Goal: Find specific page/section: Find specific page/section

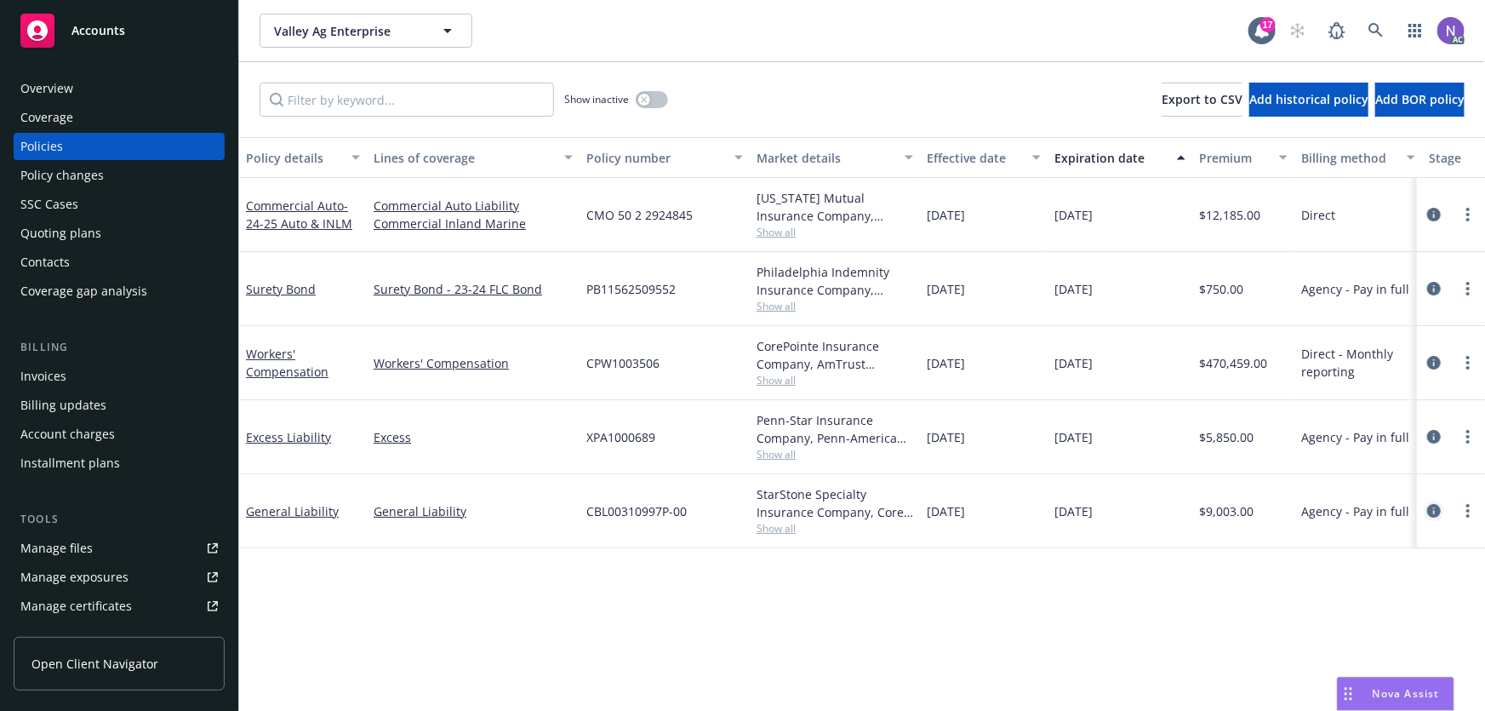
click at [1429, 511] on icon "circleInformation" at bounding box center [1434, 511] width 14 height 14
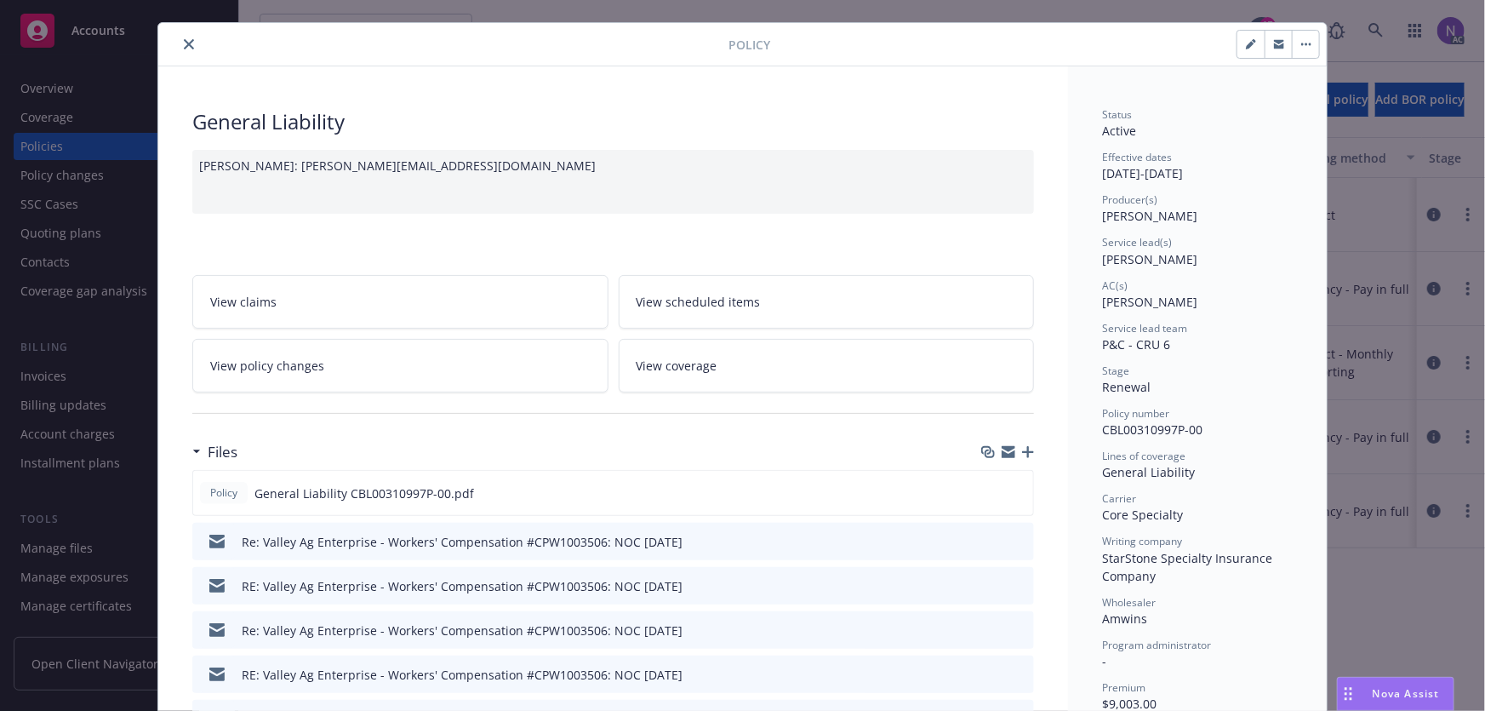
scroll to position [77, 0]
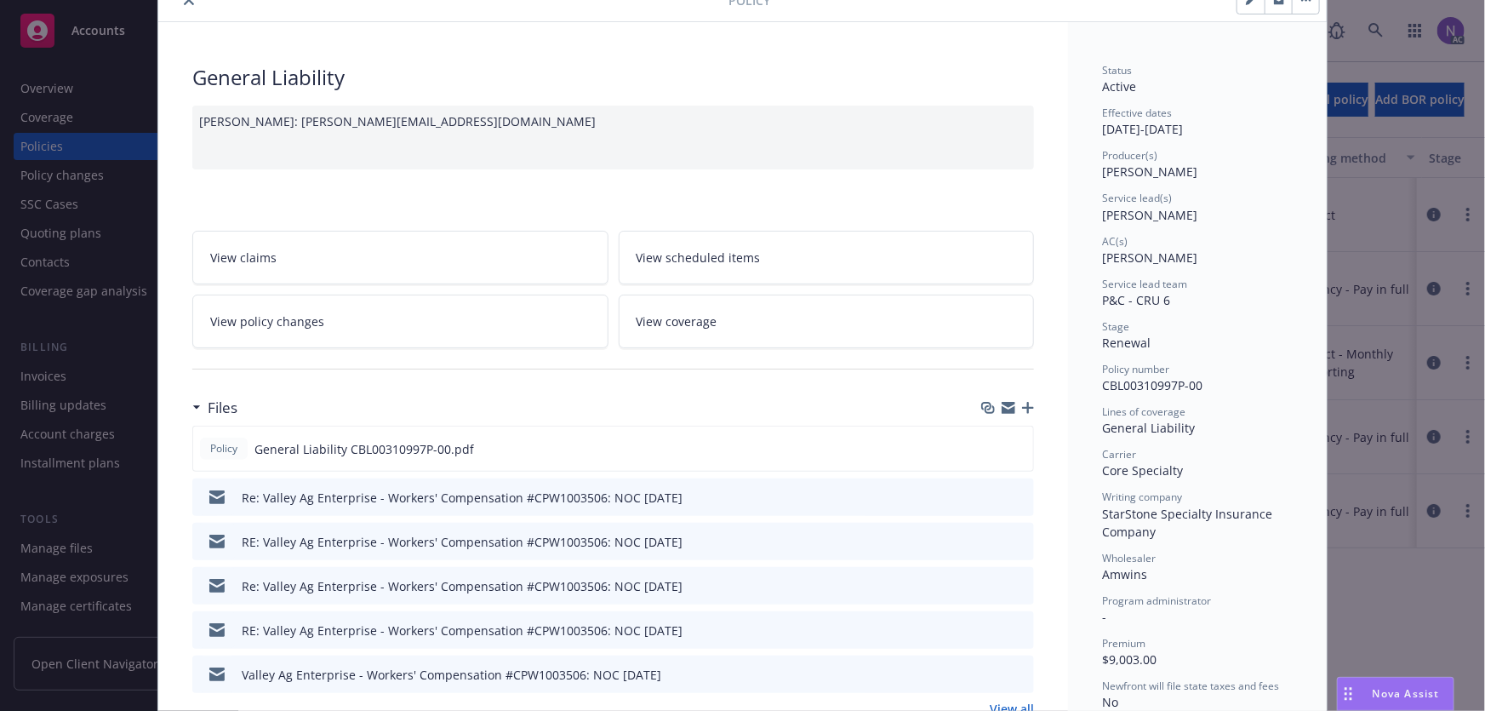
click at [1010, 494] on icon "preview file" at bounding box center [1017, 496] width 15 height 12
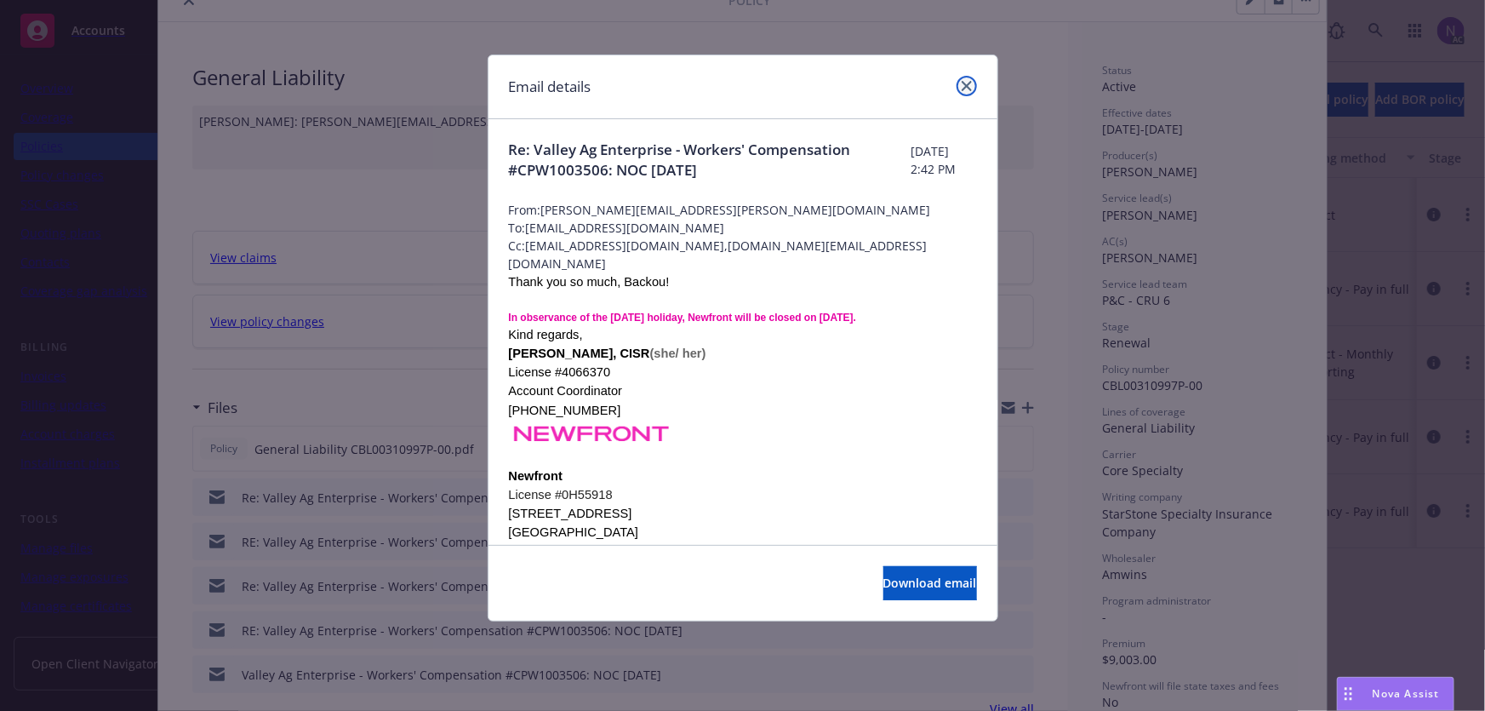
click at [970, 89] on icon "close" at bounding box center [967, 86] width 10 height 10
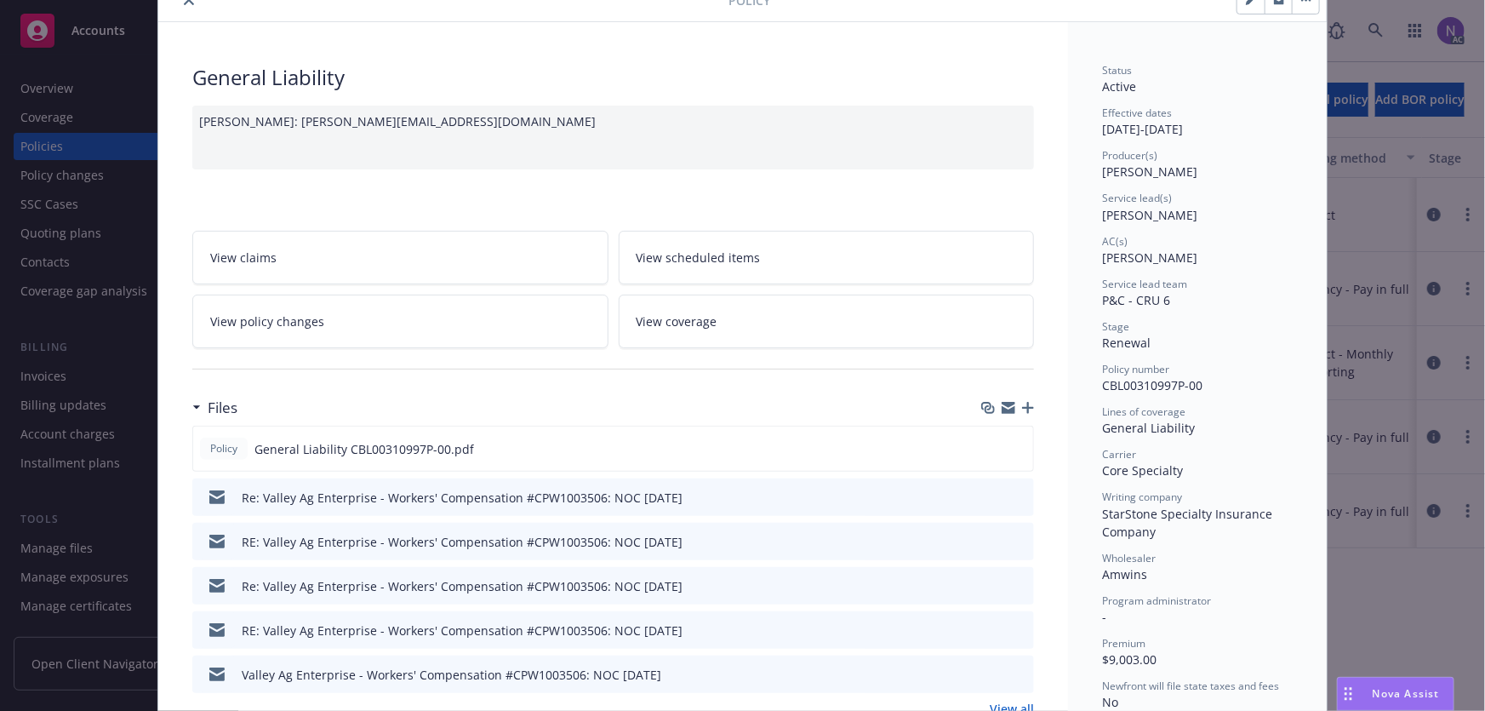
drag, startPoint x: 1008, startPoint y: 536, endPoint x: 1155, endPoint y: 540, distance: 147.3
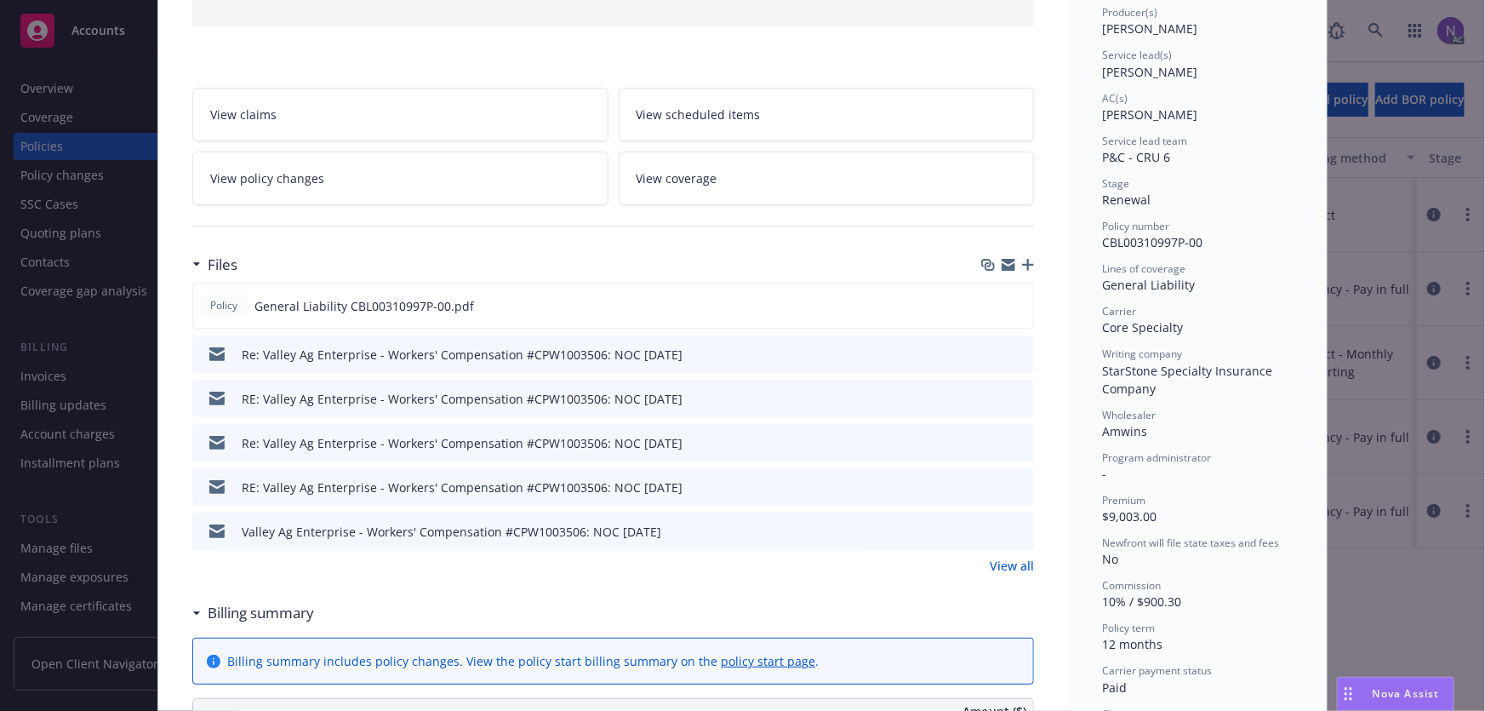
scroll to position [386, 0]
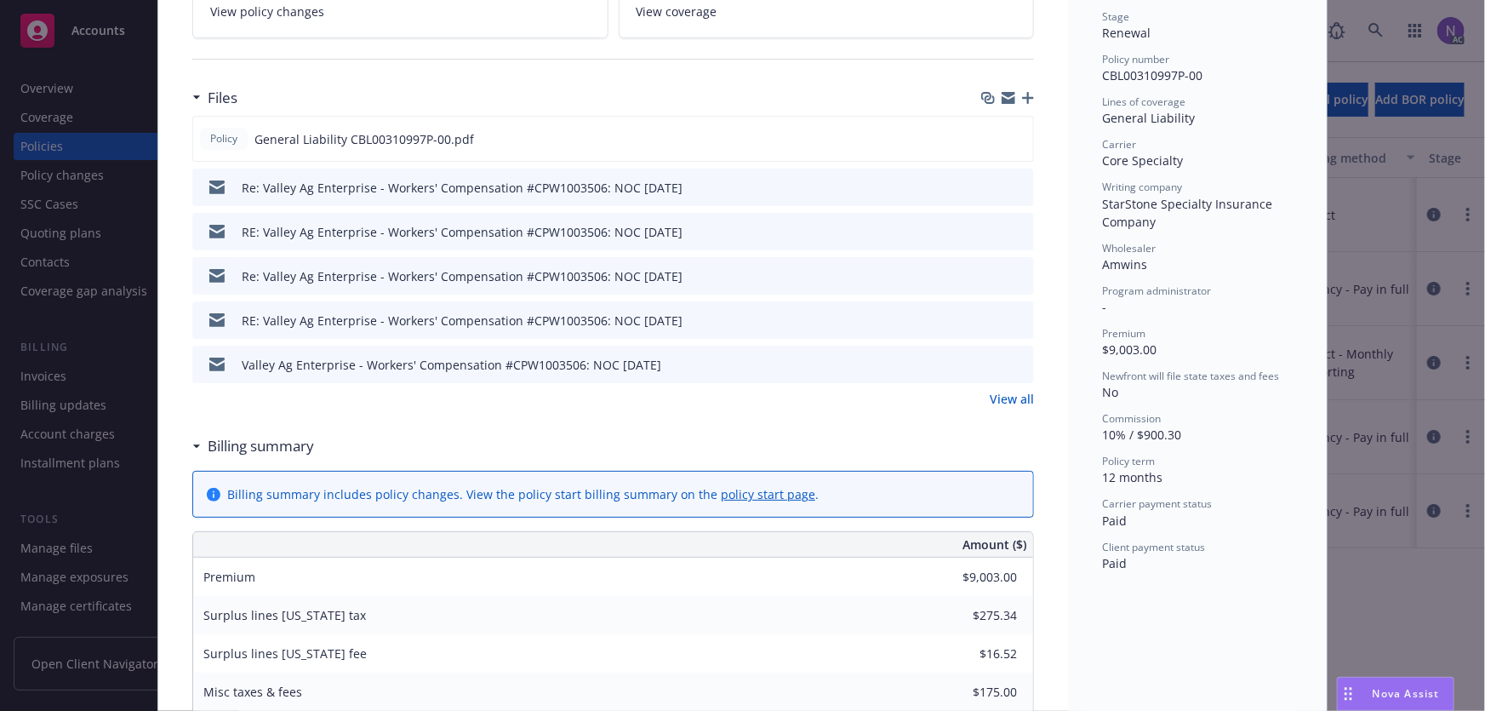
click at [1002, 392] on link "View all" at bounding box center [1012, 399] width 44 height 18
